Goal: Check status: Check status

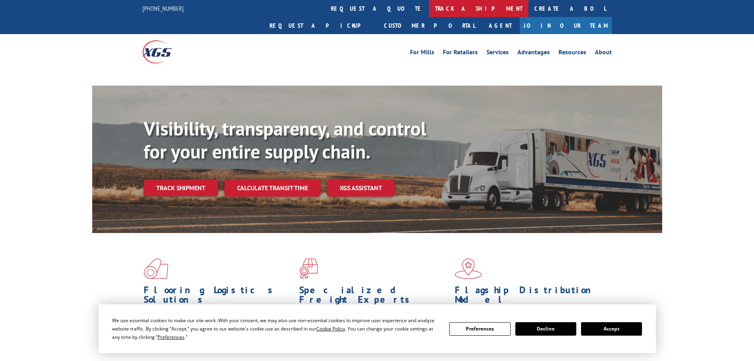
click at [429, 9] on link "track a shipment" at bounding box center [478, 8] width 99 height 17
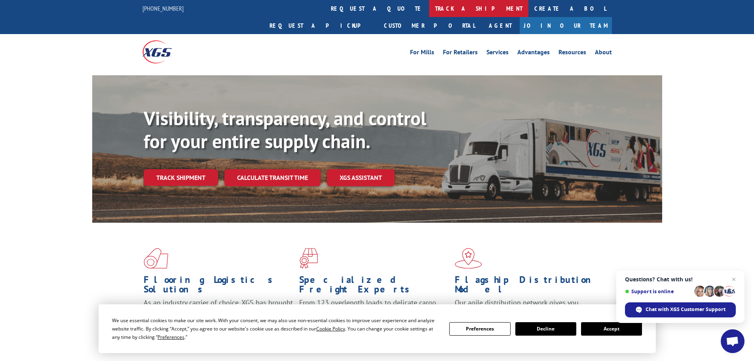
click at [429, 7] on link "track a shipment" at bounding box center [478, 8] width 99 height 17
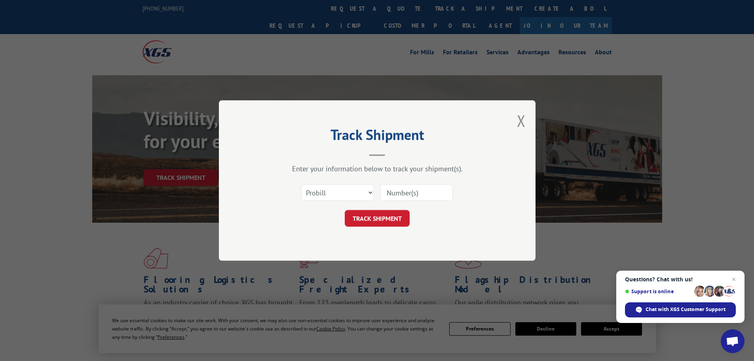
click at [391, 194] on input at bounding box center [416, 192] width 73 height 17
paste input "15095512"
type input "15095512"
click at [380, 222] on button "TRACK SHIPMENT" at bounding box center [377, 218] width 65 height 17
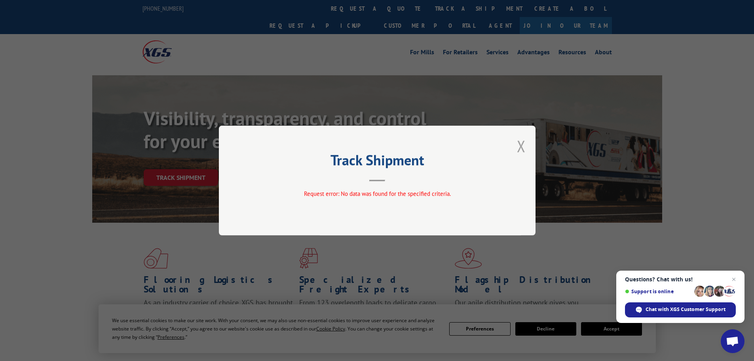
click at [522, 145] on button "Close modal" at bounding box center [521, 145] width 9 height 21
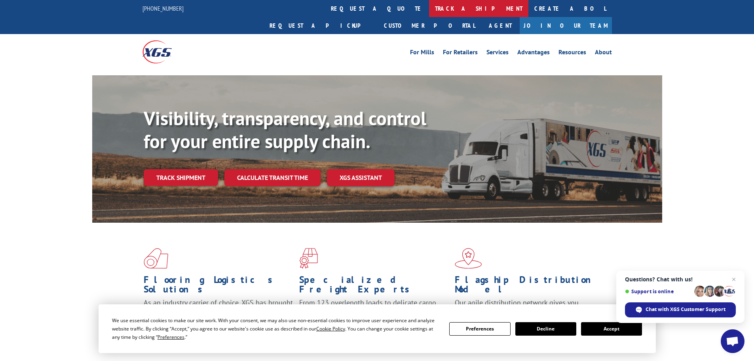
click at [429, 7] on link "track a shipment" at bounding box center [478, 8] width 99 height 17
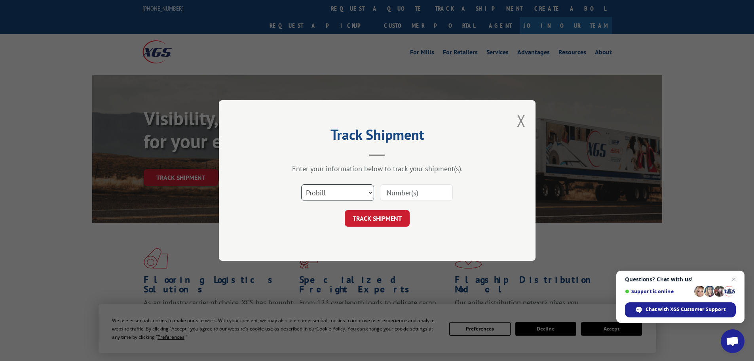
click at [360, 191] on select "Select category... Probill BOL PO" at bounding box center [337, 192] width 73 height 17
select select "bol"
click at [301, 184] on select "Select category... Probill BOL PO" at bounding box center [337, 192] width 73 height 17
click at [382, 196] on input at bounding box center [416, 192] width 73 height 17
paste input "15095512"
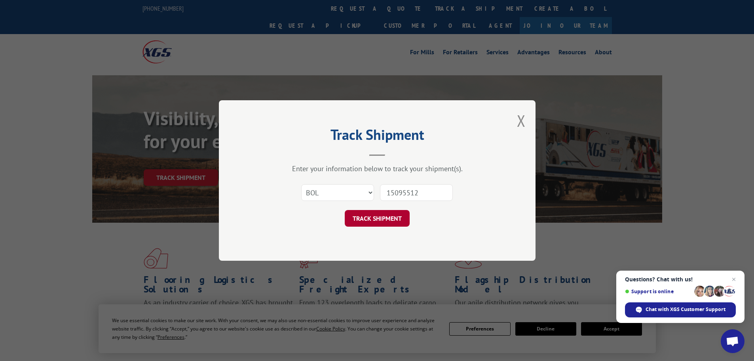
type input "15095512"
click at [382, 219] on button "TRACK SHIPMENT" at bounding box center [377, 218] width 65 height 17
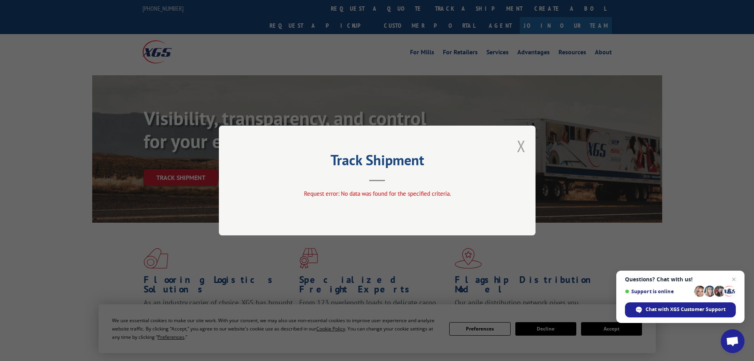
click at [522, 148] on button "Close modal" at bounding box center [521, 145] width 9 height 21
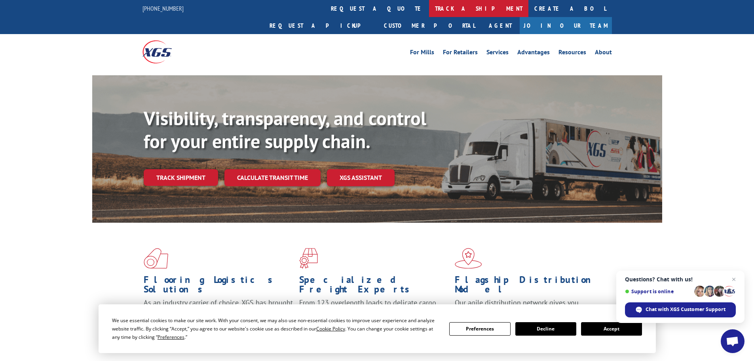
click at [429, 11] on link "track a shipment" at bounding box center [478, 8] width 99 height 17
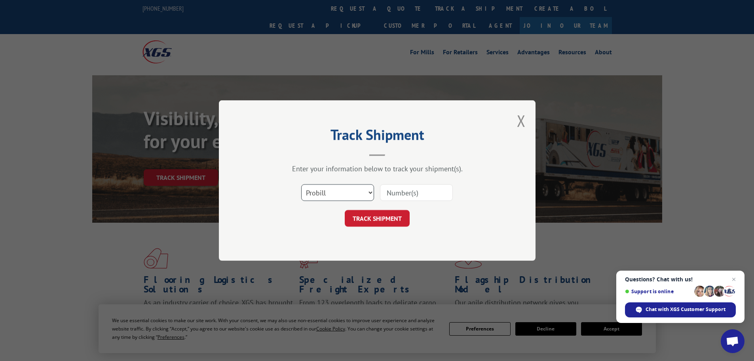
click at [366, 196] on select "Select category... Probill BOL PO" at bounding box center [337, 192] width 73 height 17
select select "po"
click at [301, 184] on select "Select category... Probill BOL PO" at bounding box center [337, 192] width 73 height 17
click at [398, 191] on input at bounding box center [416, 192] width 73 height 17
paste input "15095512"
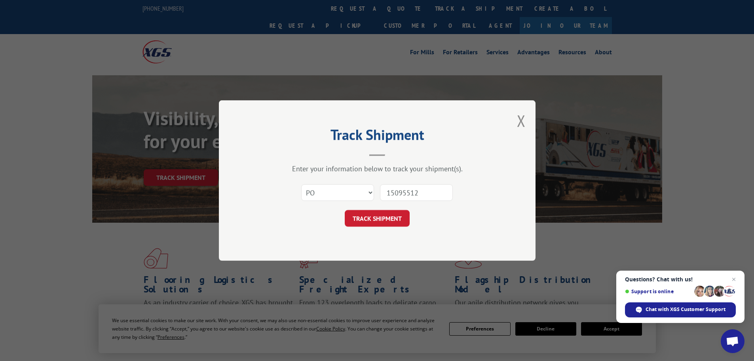
type input "15095512"
click at [389, 215] on button "TRACK SHIPMENT" at bounding box center [377, 218] width 65 height 17
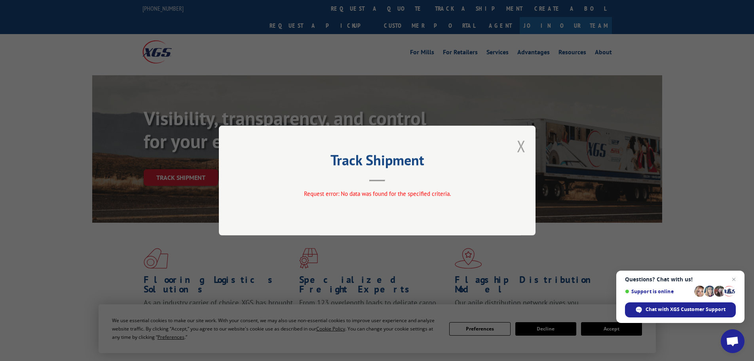
click at [521, 146] on button "Close modal" at bounding box center [521, 145] width 9 height 21
